Goal: Task Accomplishment & Management: Use online tool/utility

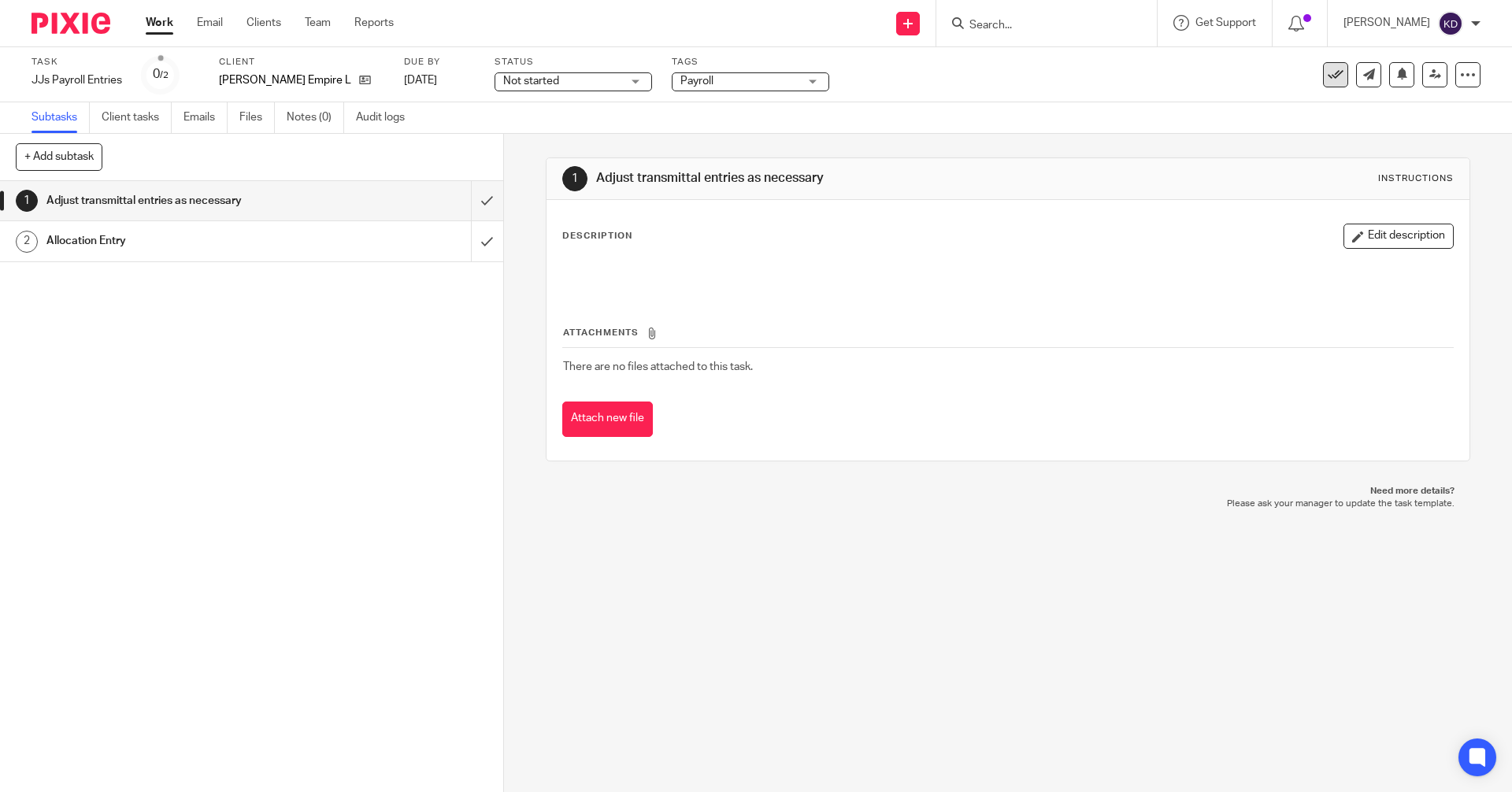
click at [814, 79] on icon at bounding box center [1336, 74] width 16 height 15
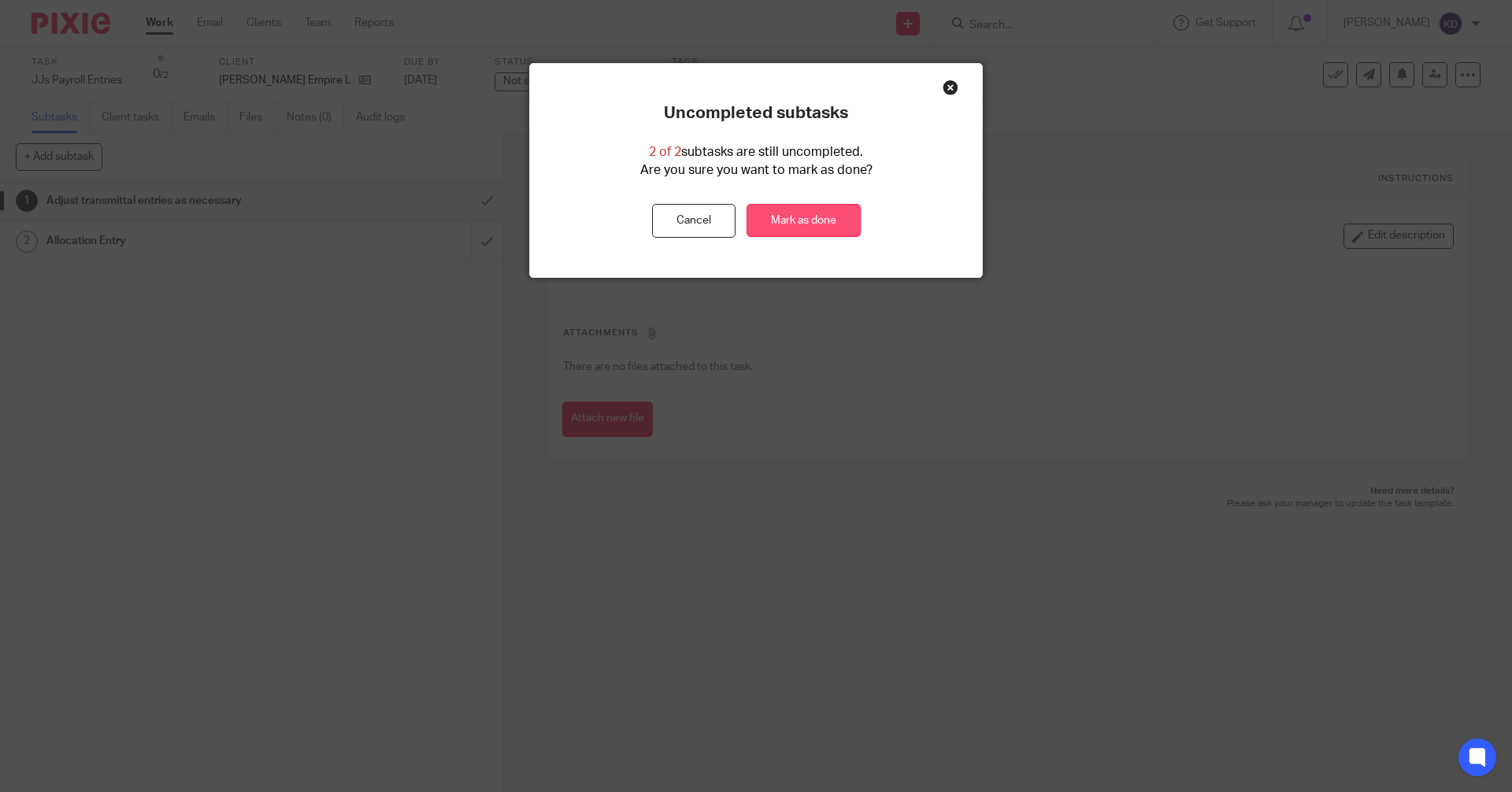
click at [785, 220] on link "Mark as done" at bounding box center [804, 221] width 114 height 34
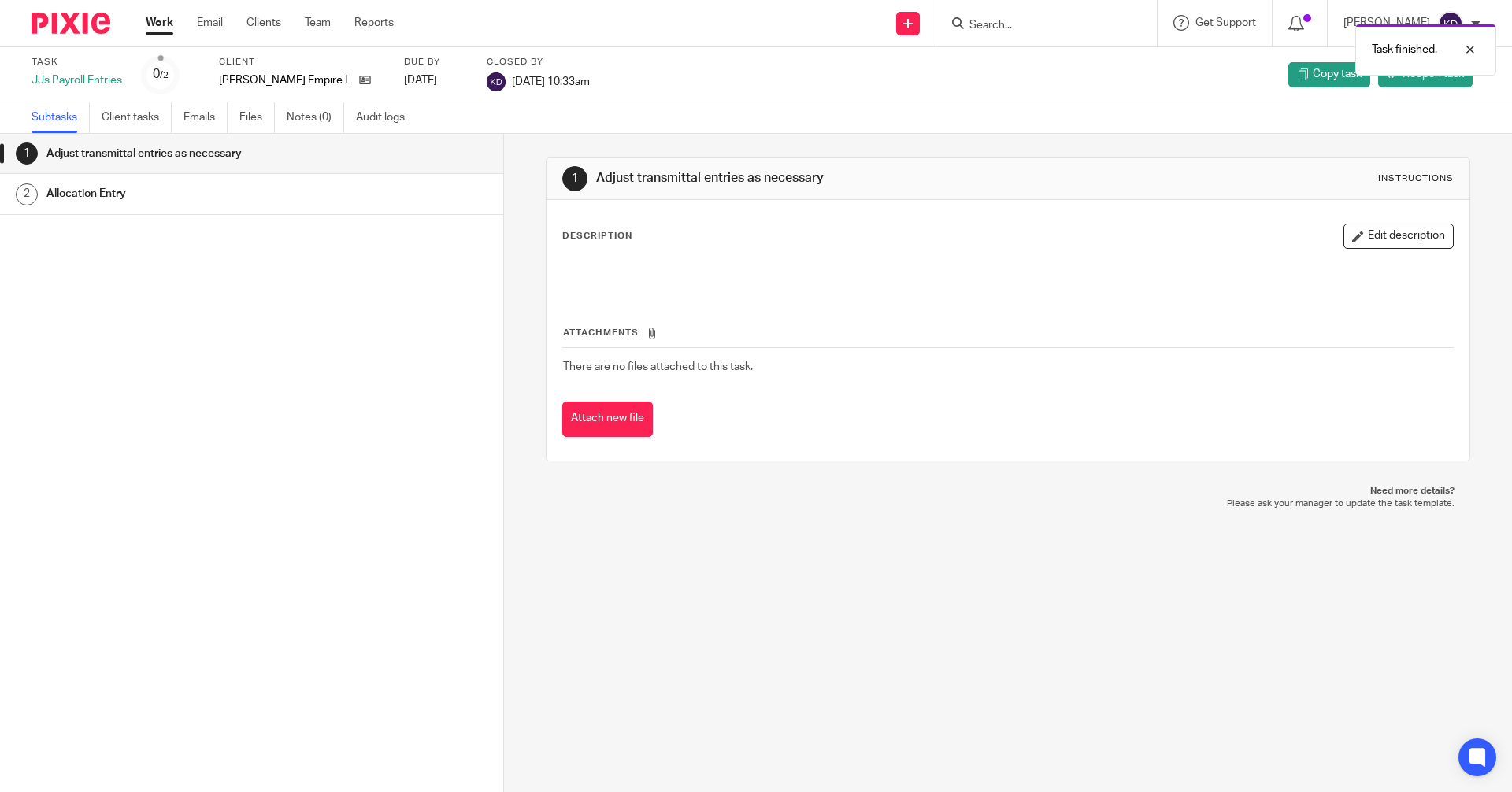
click at [73, 30] on img at bounding box center [71, 23] width 79 height 21
